Goal: Find specific page/section: Find specific page/section

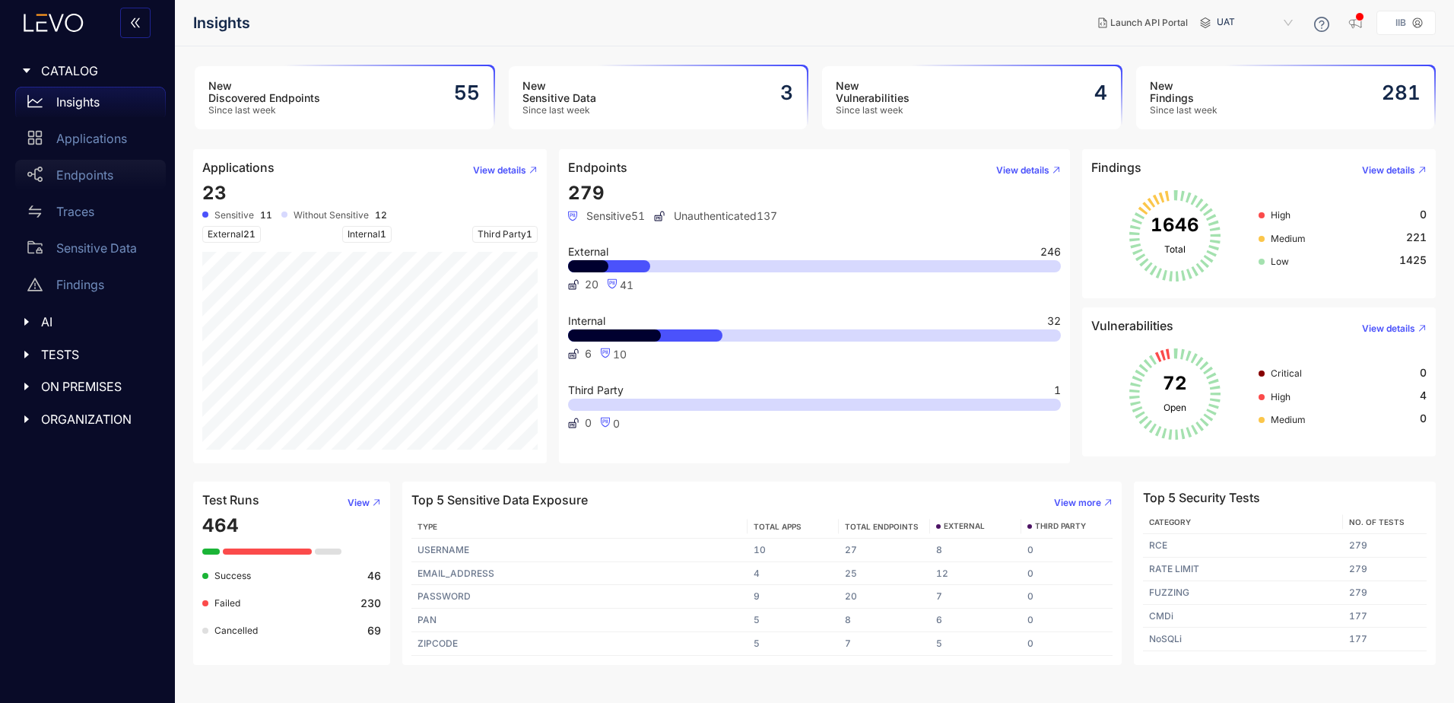
click at [59, 172] on p "Endpoints" at bounding box center [84, 175] width 57 height 14
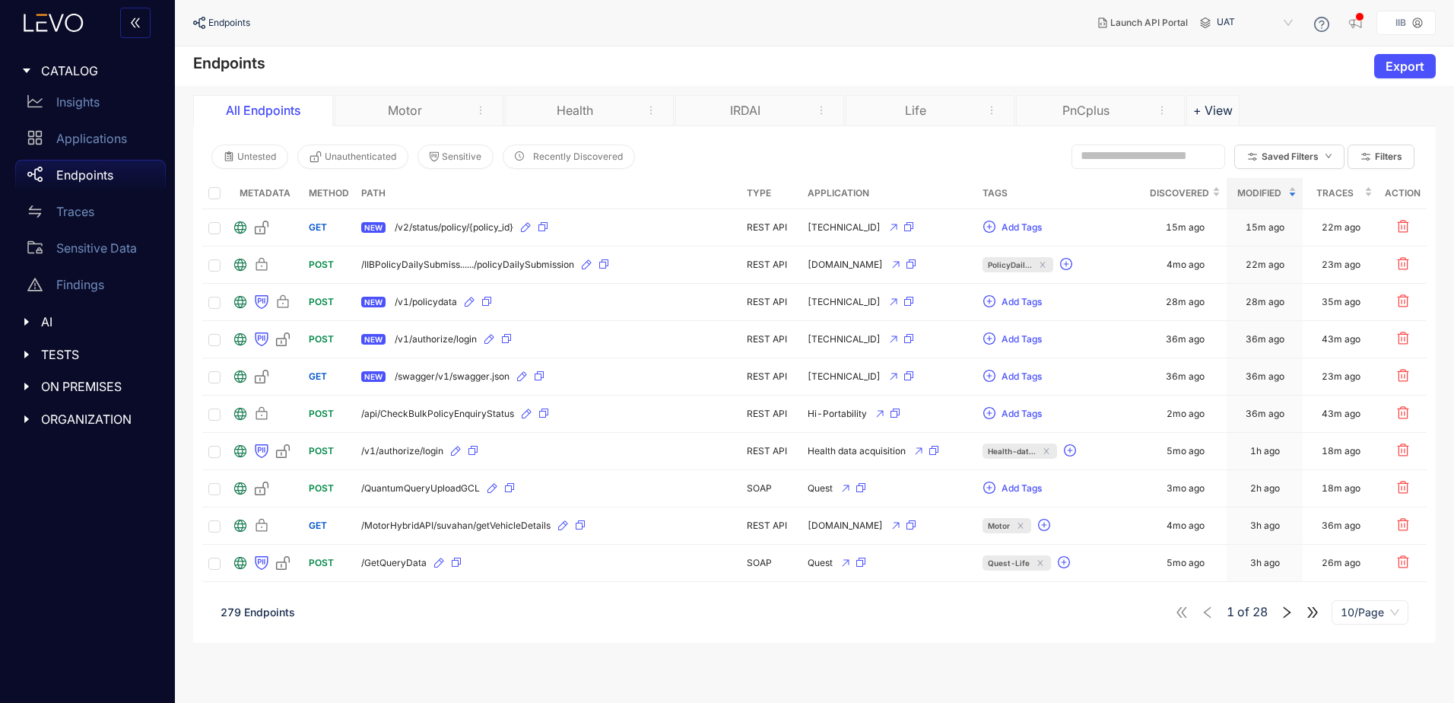
click at [440, 116] on div "Motor" at bounding box center [405, 110] width 114 height 14
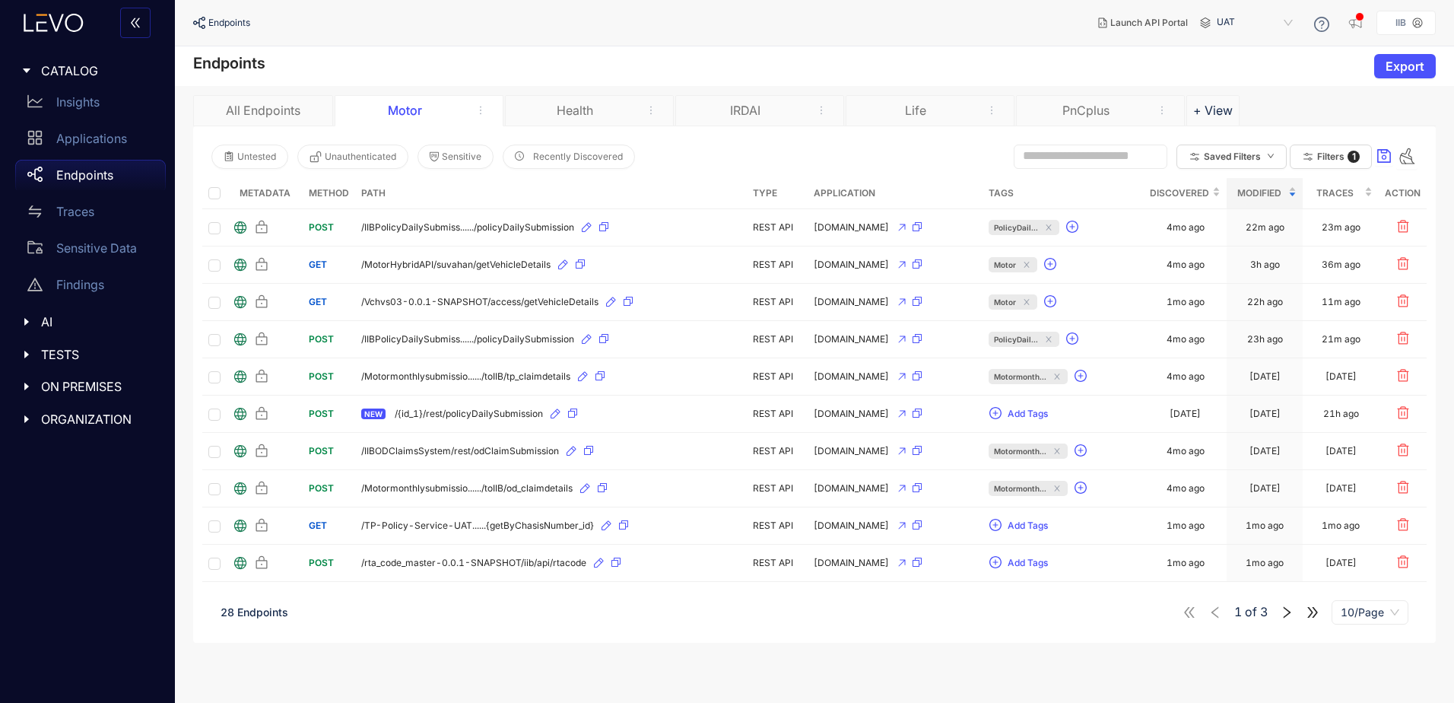
click at [1345, 602] on span "10/Page" at bounding box center [1370, 612] width 59 height 23
click at [1367, 549] on div "50/Page" at bounding box center [1370, 557] width 59 height 17
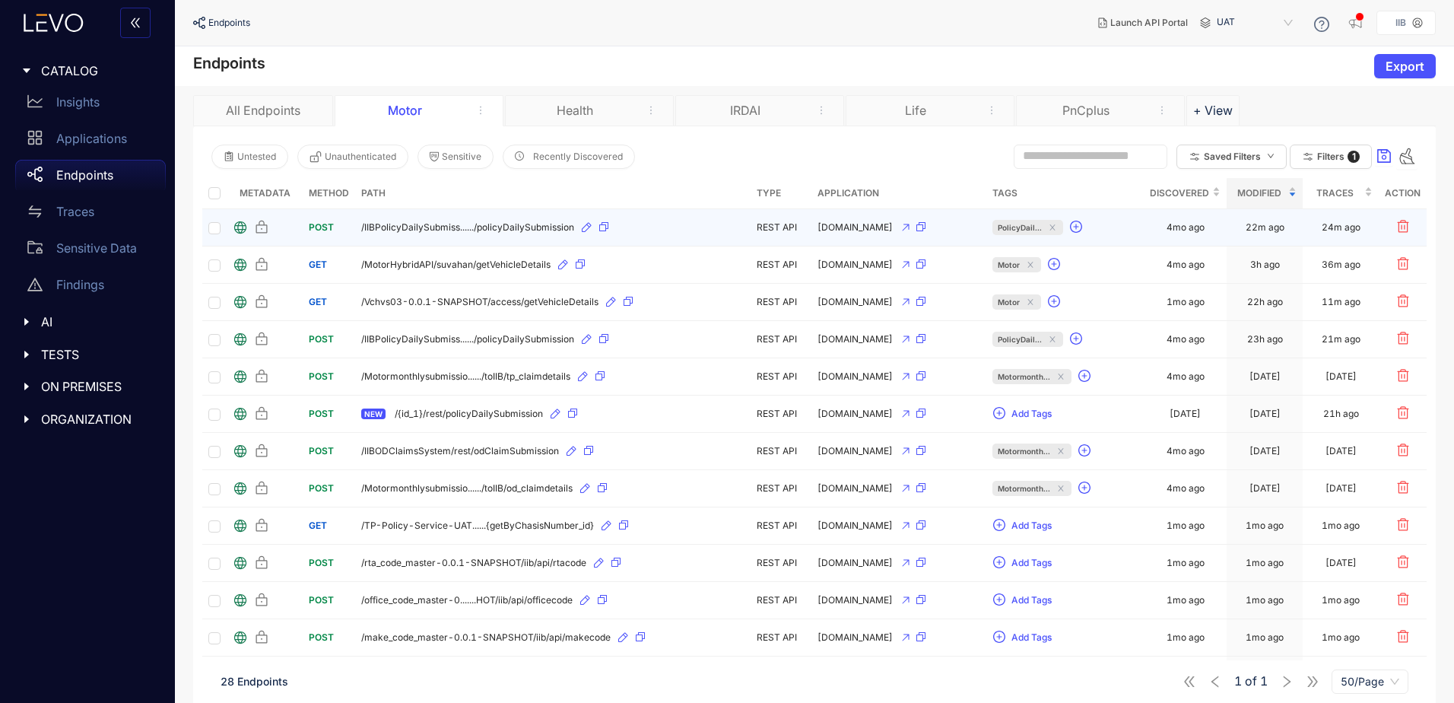
click at [323, 230] on span "POST" at bounding box center [321, 226] width 25 height 11
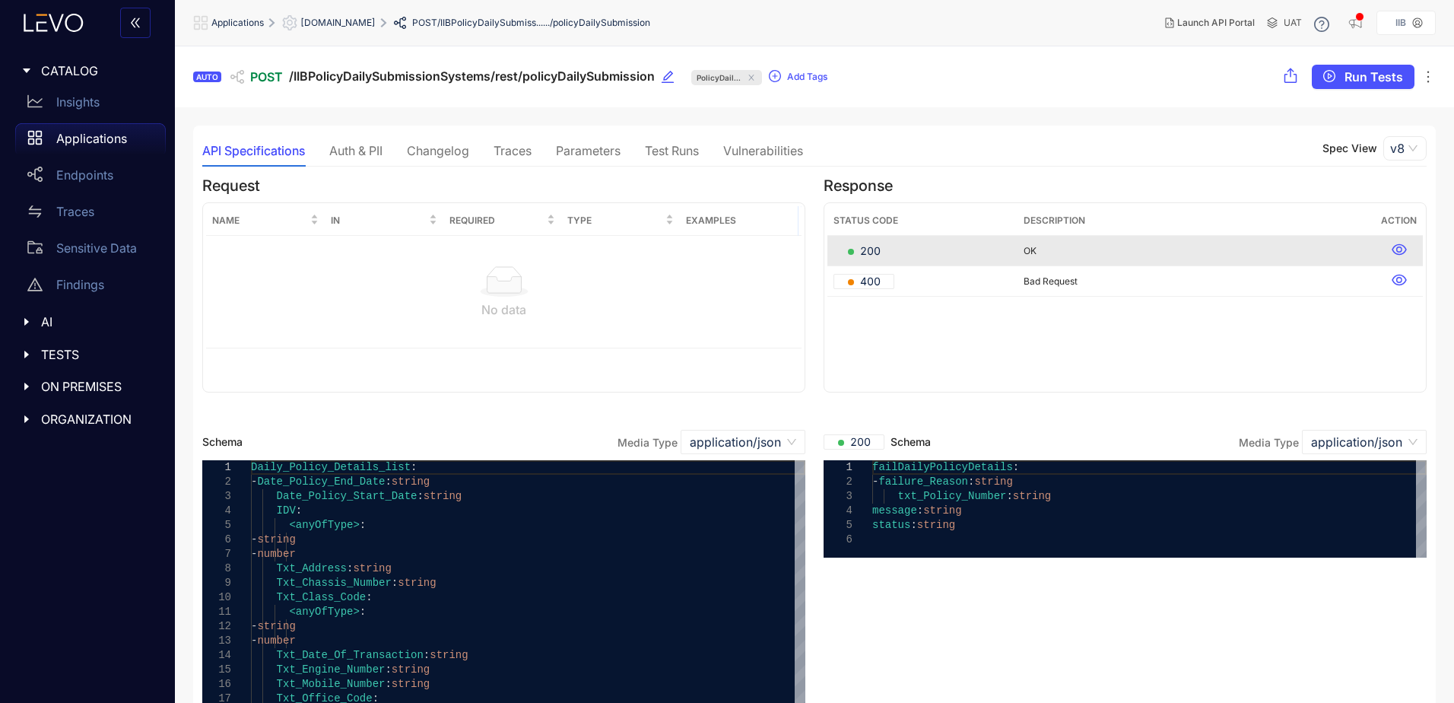
click at [68, 31] on icon at bounding box center [53, 23] width 83 height 18
click at [68, 23] on icon at bounding box center [53, 23] width 83 height 18
click at [231, 17] on span "Applications" at bounding box center [237, 22] width 52 height 11
